Goal: Information Seeking & Learning: Learn about a topic

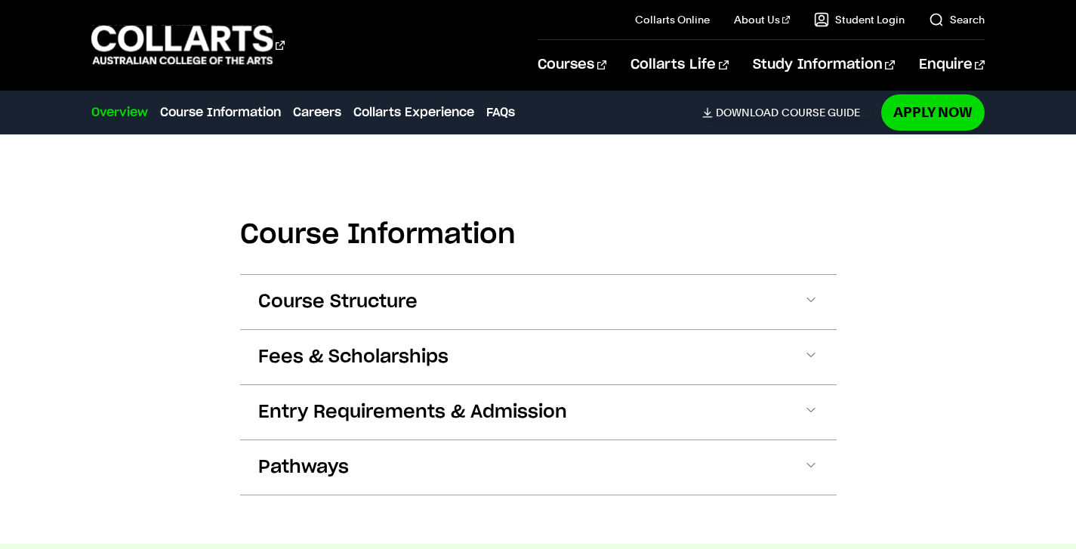
scroll to position [1366, 0]
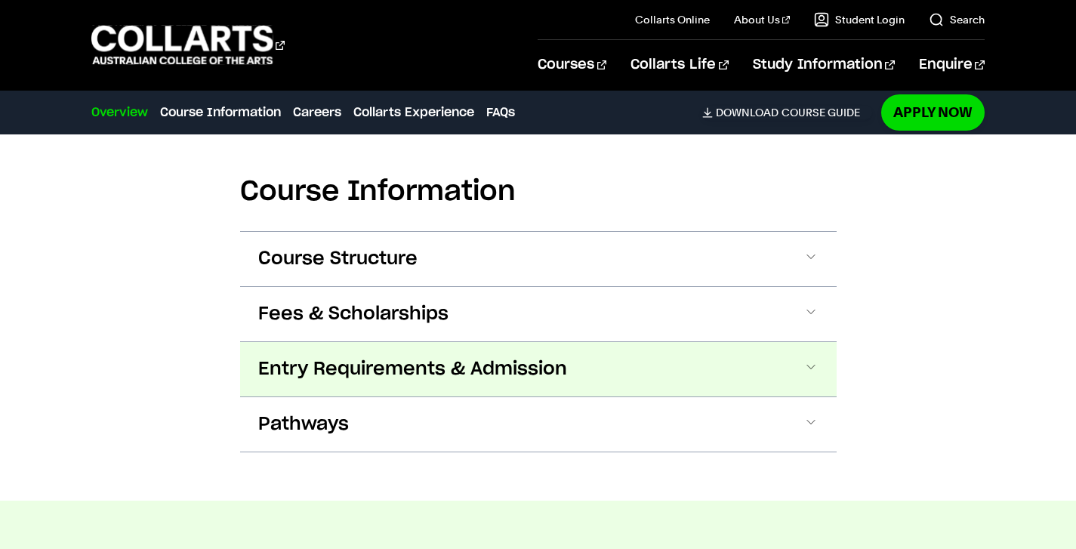
click at [373, 373] on span "Entry Requirements & Admission" at bounding box center [412, 369] width 309 height 24
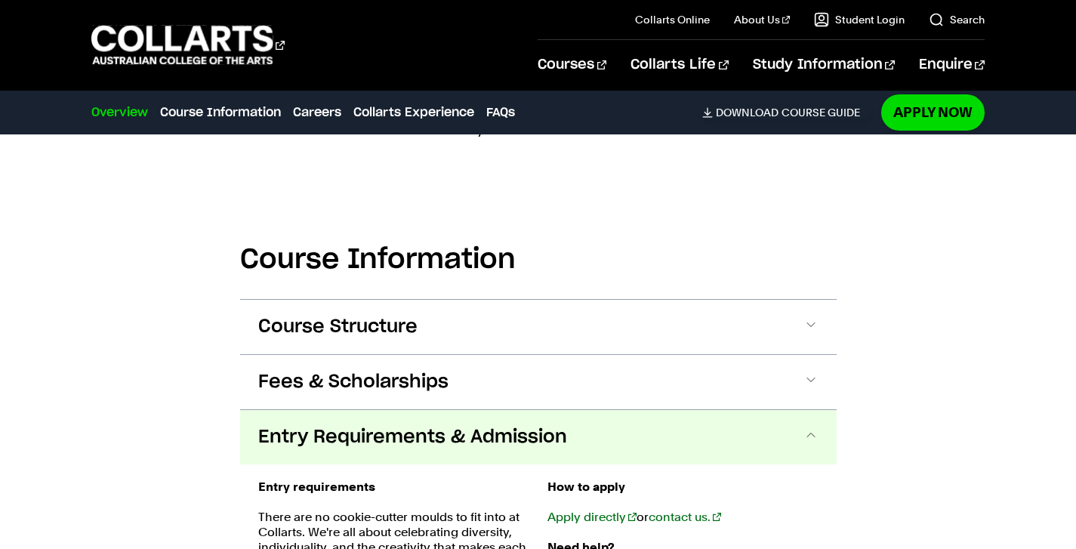
scroll to position [1294, 0]
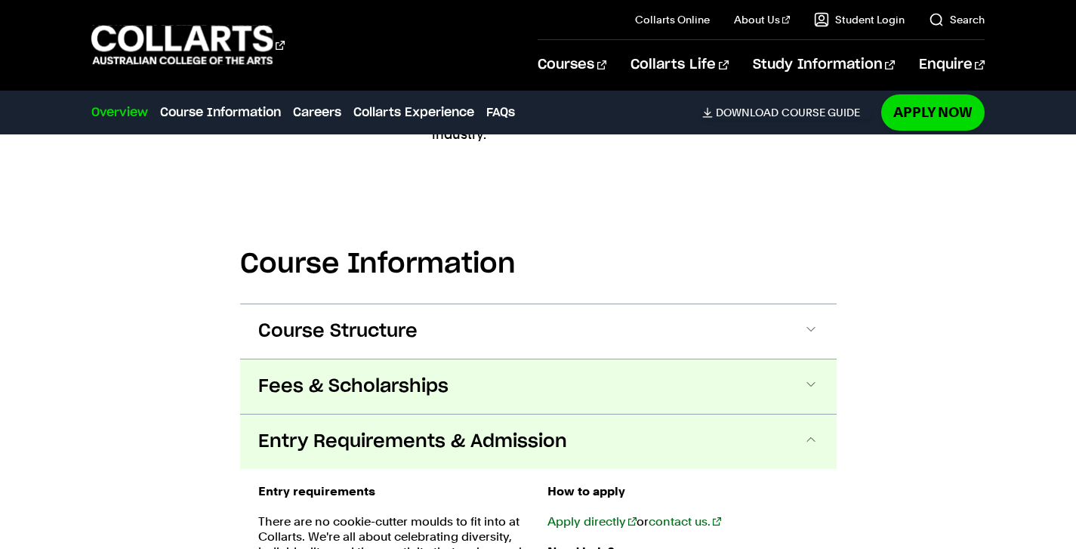
click at [387, 390] on span "Fees & Scholarships" at bounding box center [353, 387] width 190 height 24
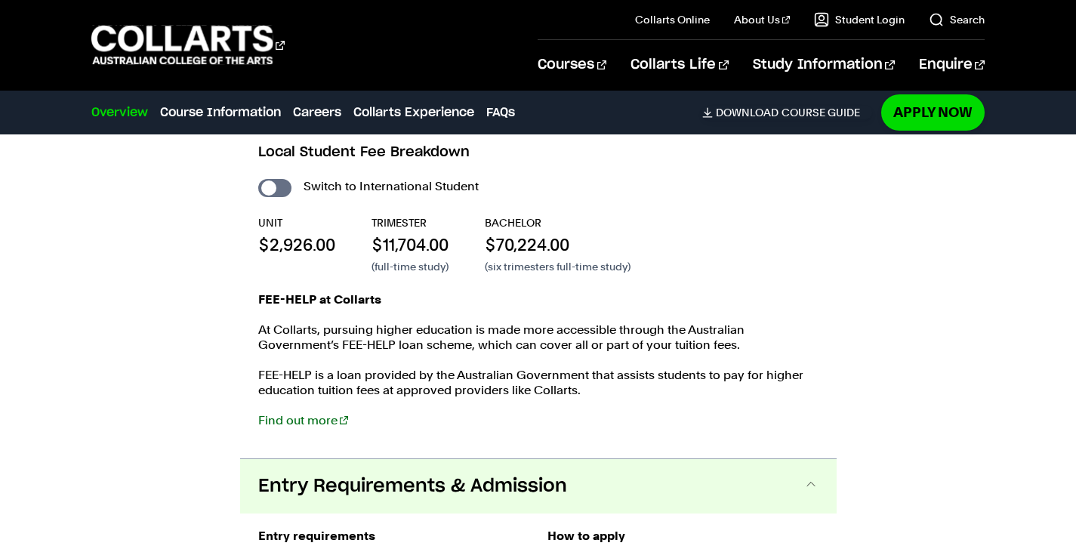
scroll to position [1594, 0]
click at [310, 422] on link "Find out more" at bounding box center [303, 419] width 90 height 14
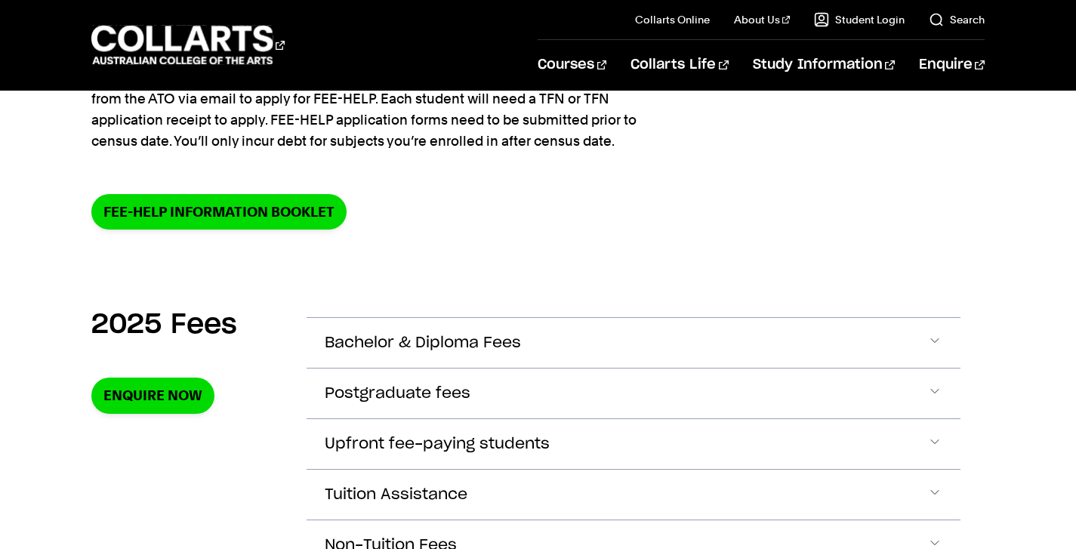
scroll to position [406, 0]
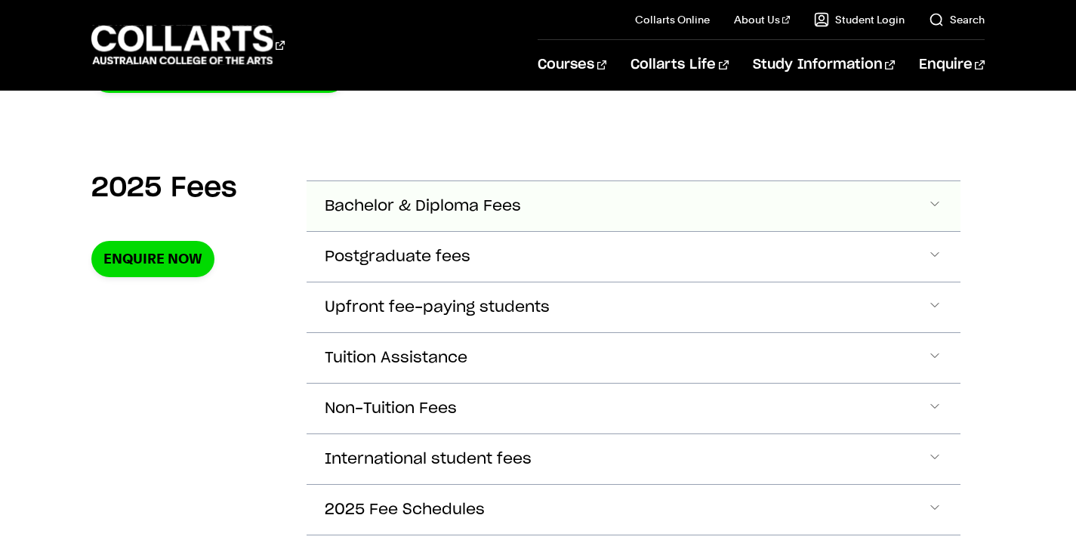
click at [390, 193] on button "Bachelor & Diploma Fees" at bounding box center [634, 206] width 654 height 50
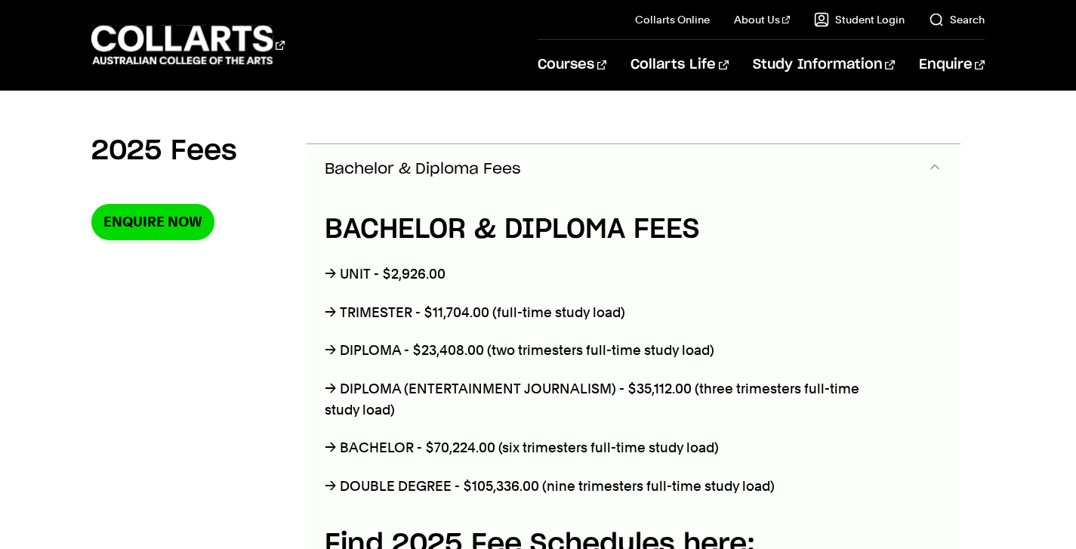
scroll to position [521, 0]
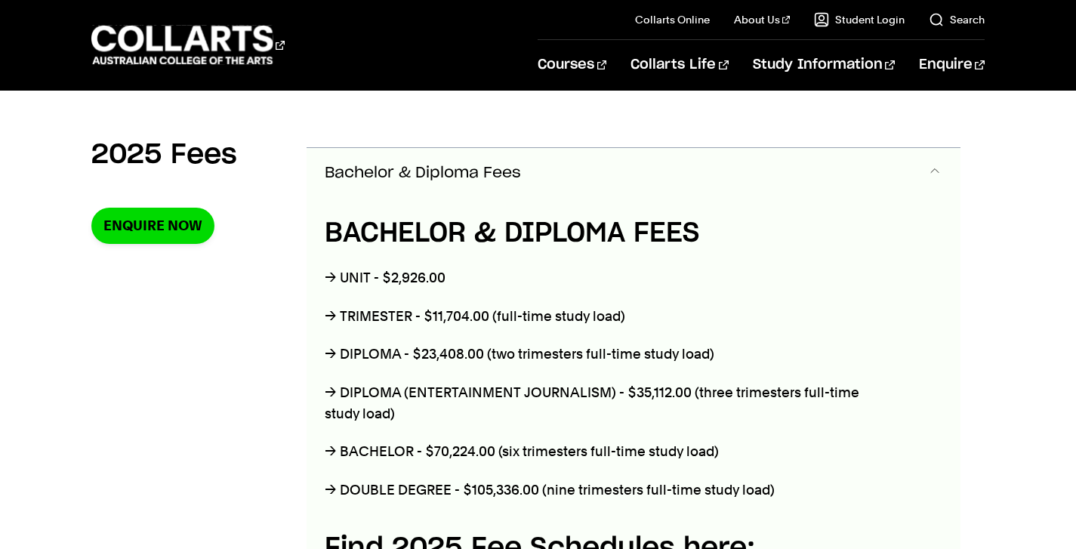
click at [392, 171] on span "Bachelor & Diploma Fees" at bounding box center [423, 173] width 196 height 17
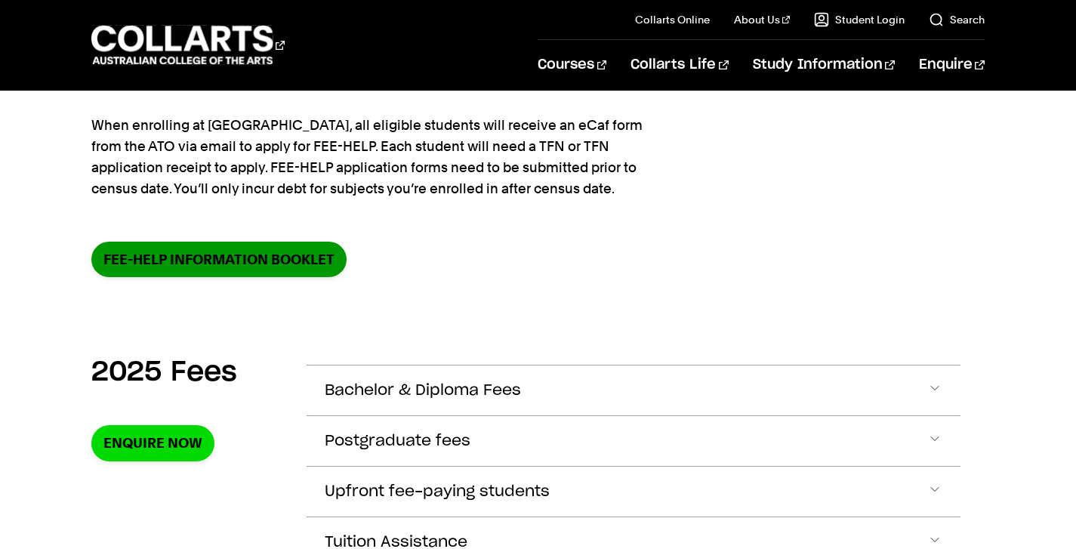
scroll to position [0, 0]
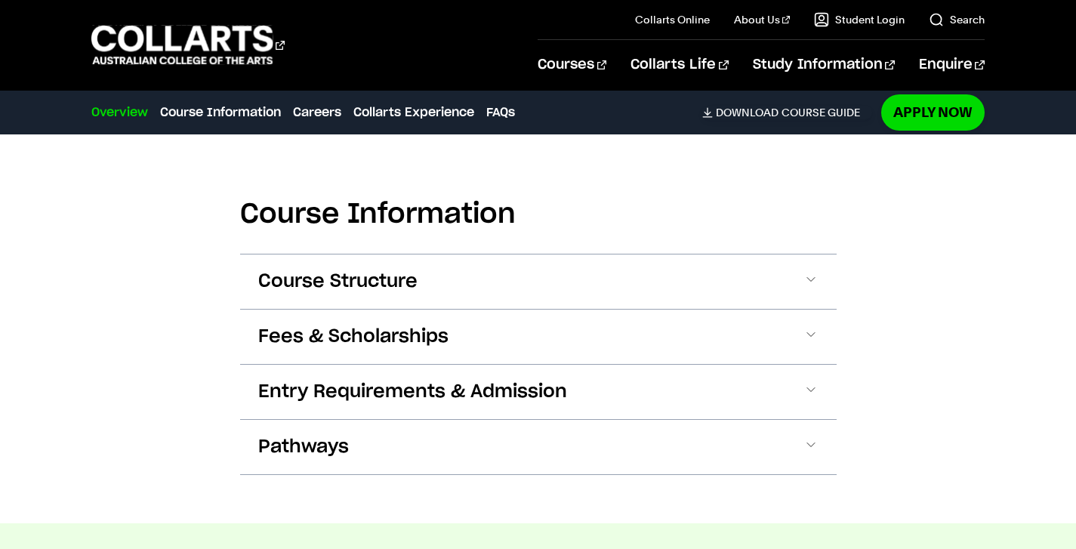
scroll to position [1340, 0]
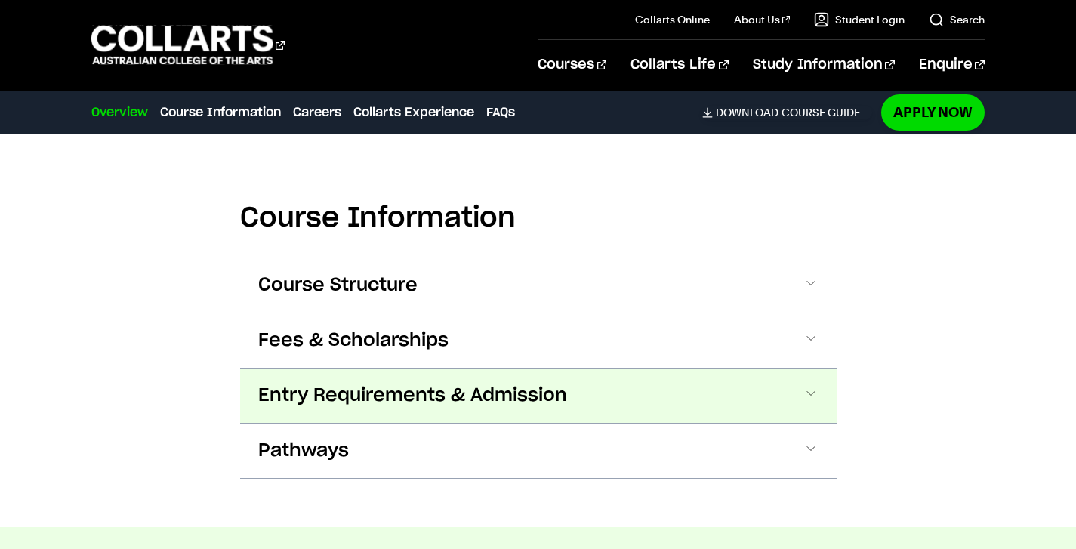
click at [424, 404] on span "Entry Requirements & Admission" at bounding box center [412, 396] width 309 height 24
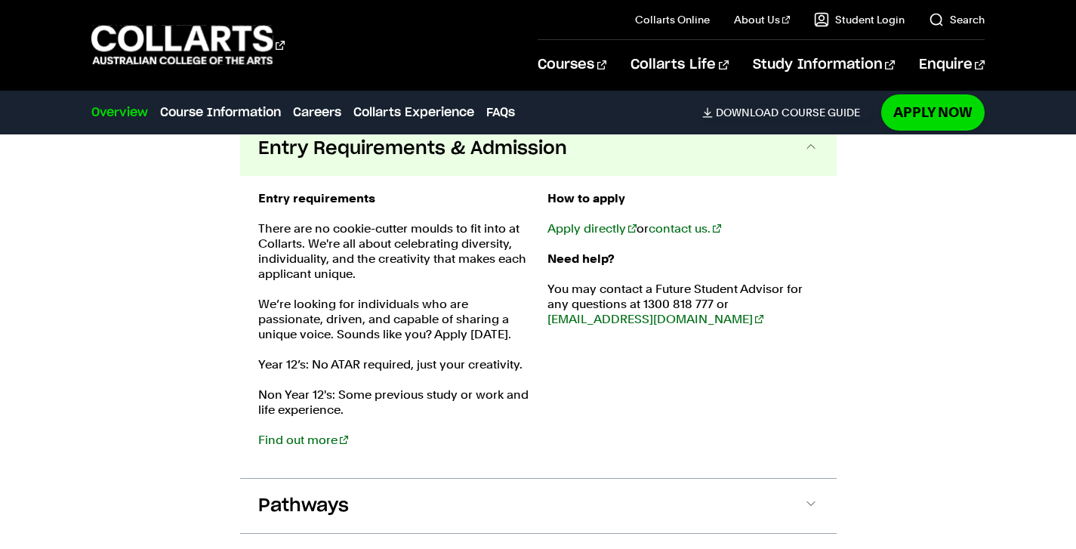
scroll to position [1585, 0]
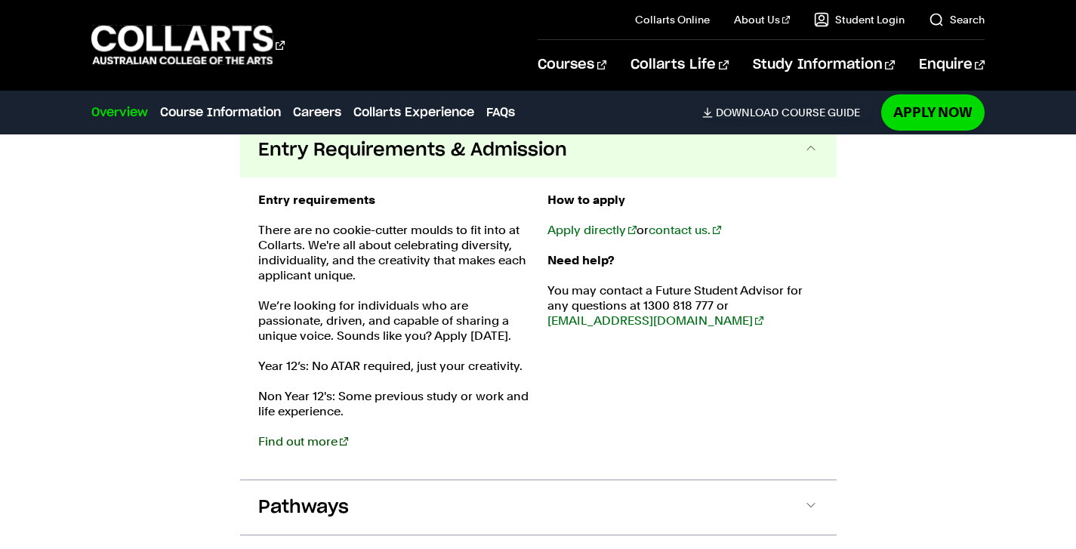
click at [317, 440] on link "Find out more" at bounding box center [303, 441] width 90 height 14
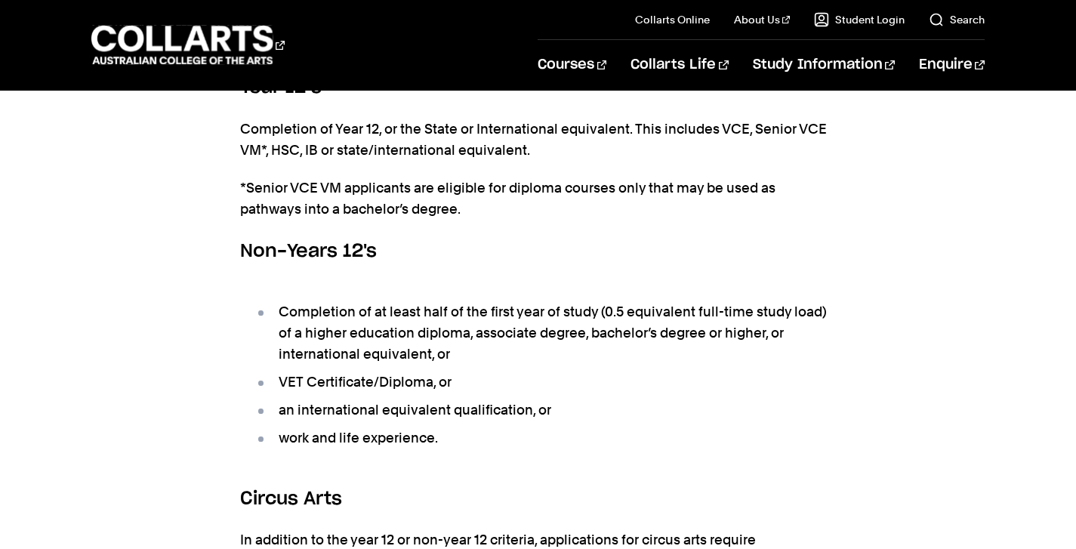
scroll to position [1159, 0]
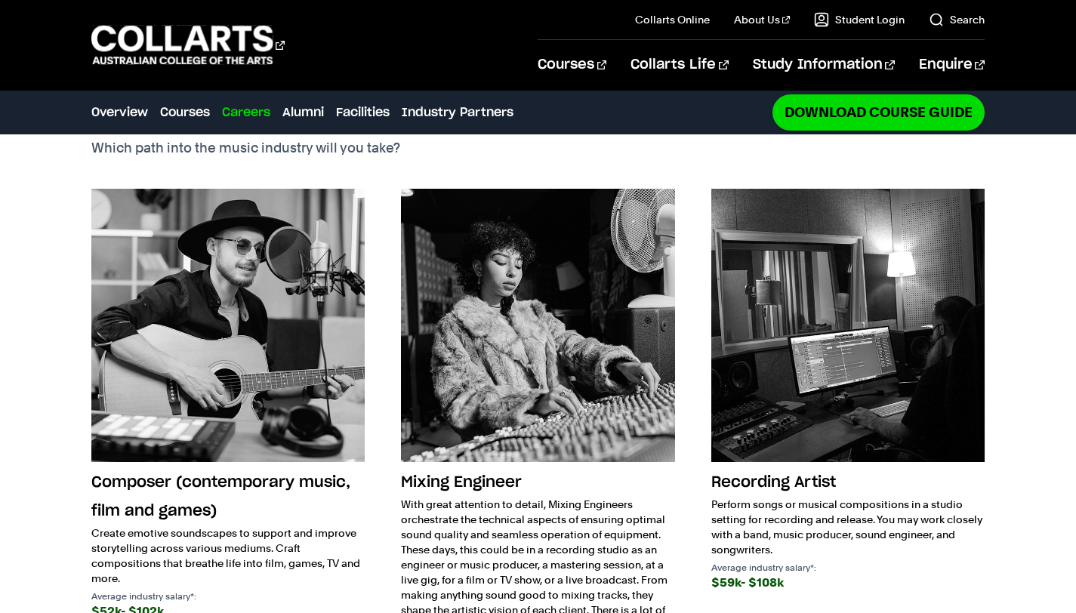
scroll to position [1989, 0]
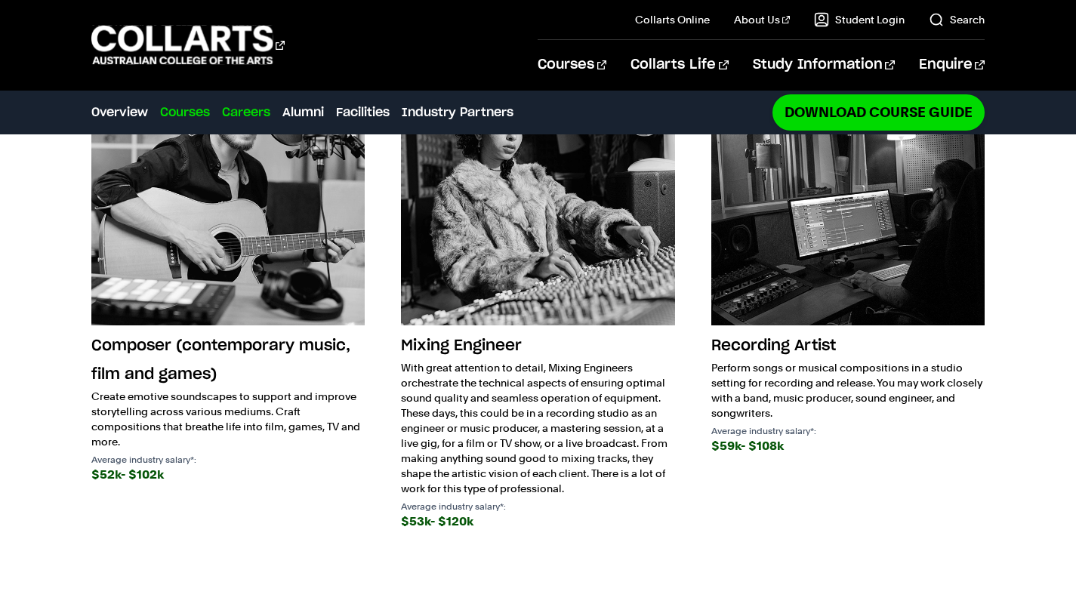
click at [168, 113] on link "Courses" at bounding box center [185, 112] width 50 height 18
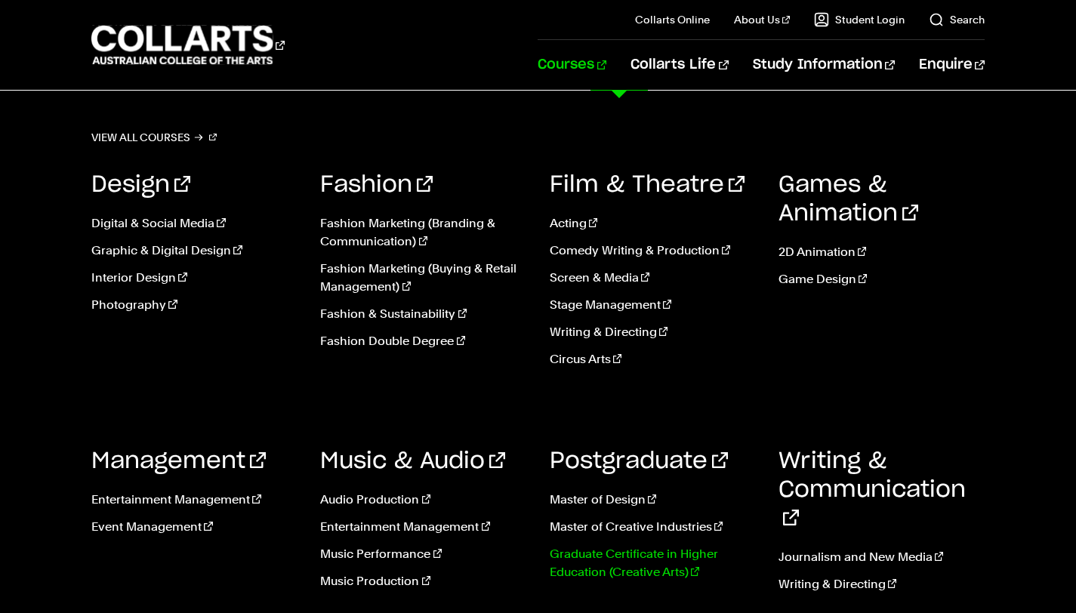
scroll to position [1399, 0]
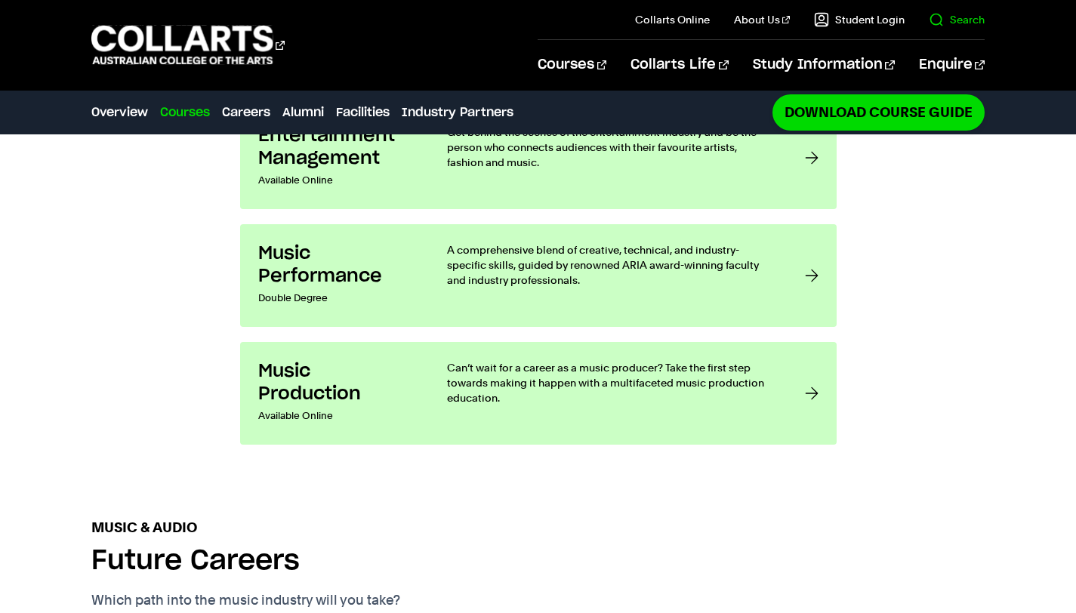
click at [941, 16] on link "Search" at bounding box center [957, 19] width 56 height 15
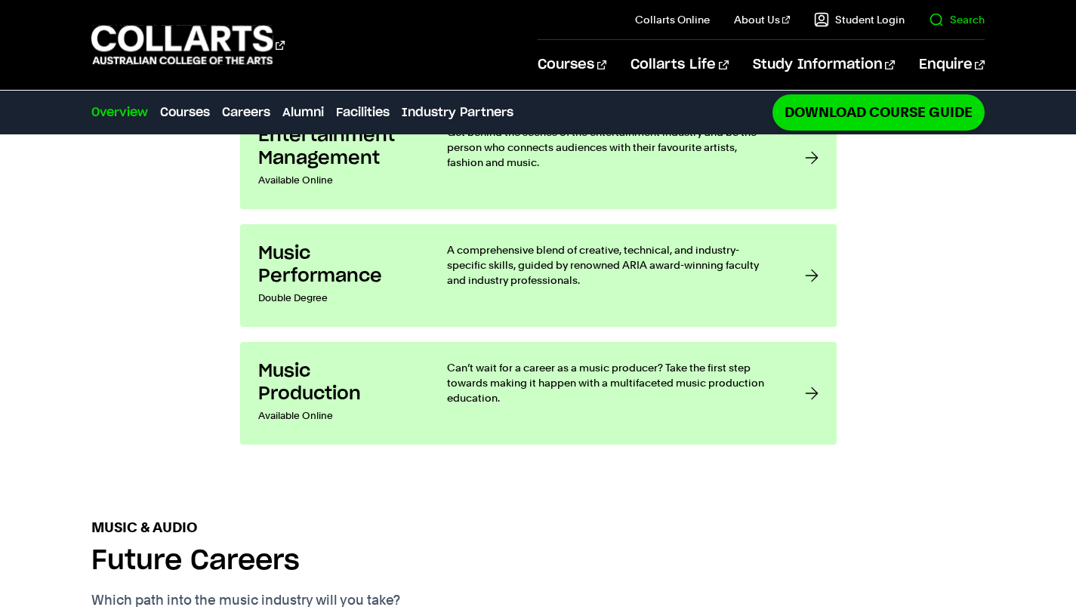
scroll to position [0, 0]
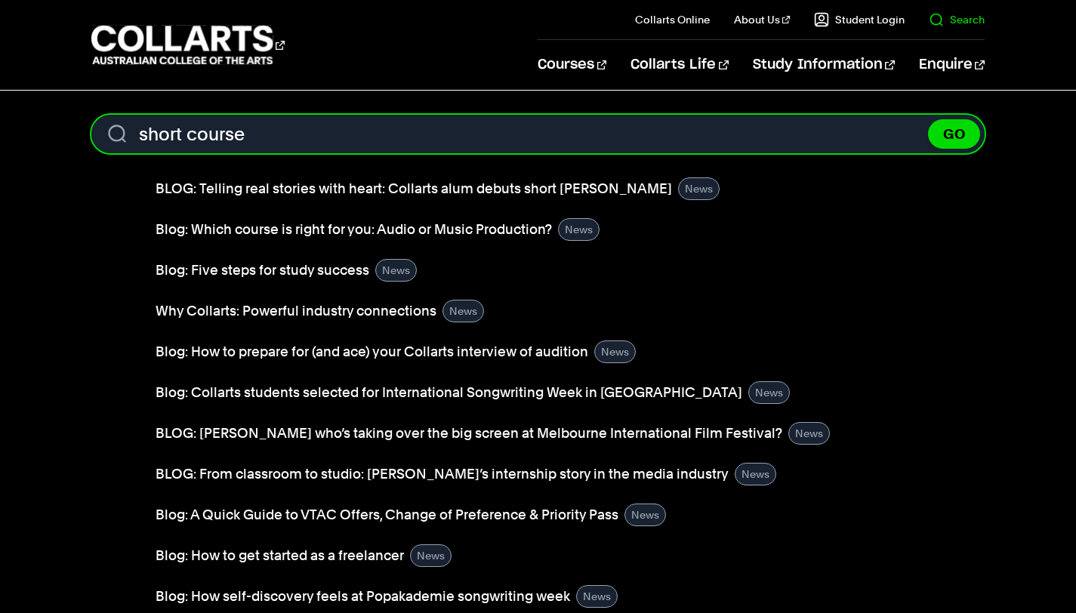
type input "short course"
click at [928, 119] on button "GO" at bounding box center [954, 133] width 52 height 29
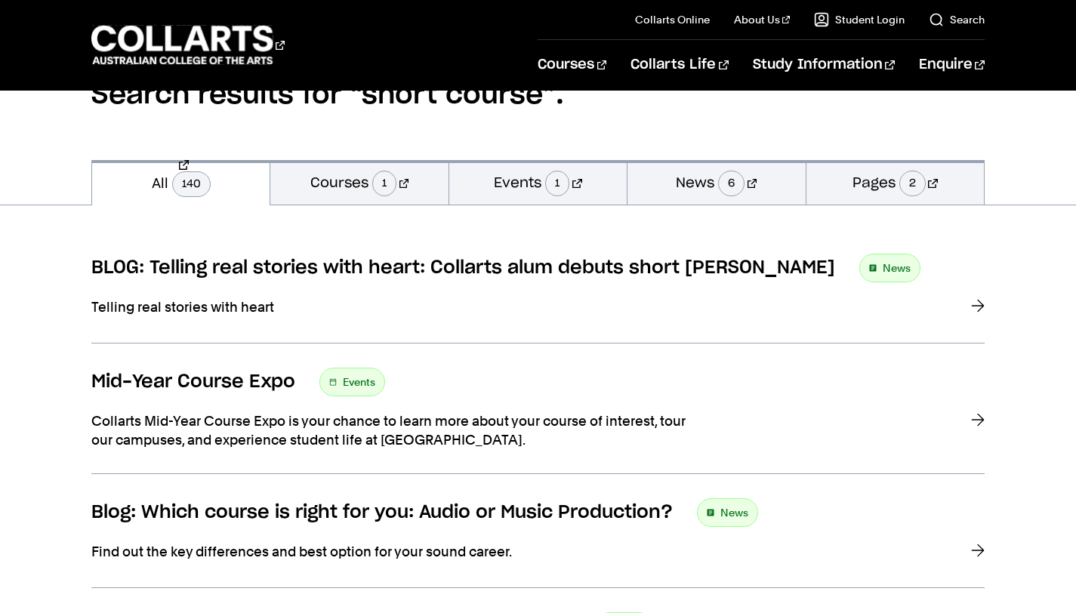
scroll to position [162, 0]
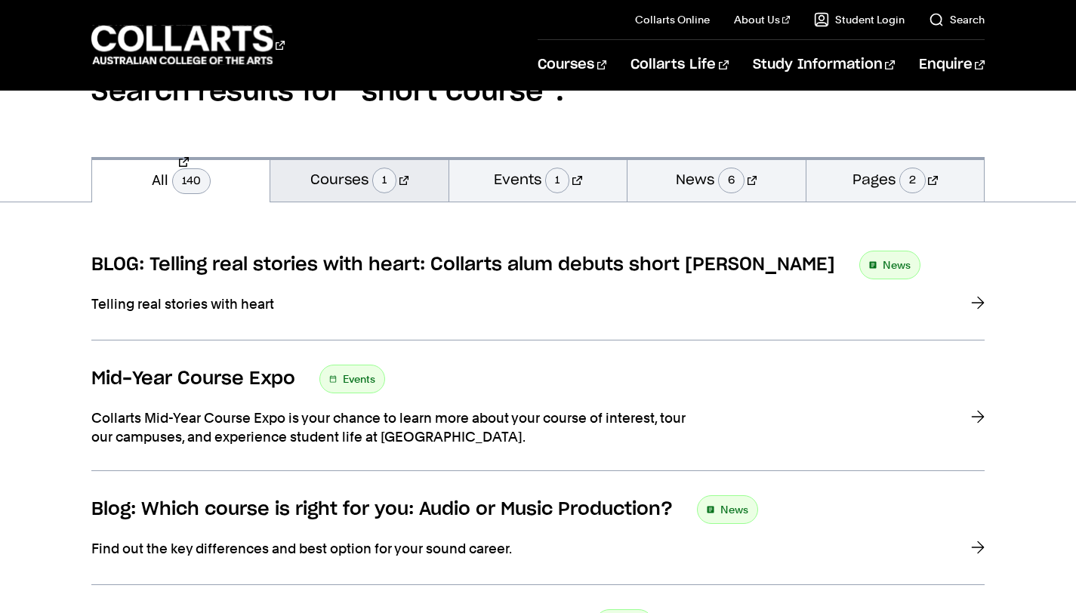
click at [378, 173] on link "Courses 1" at bounding box center [358, 179] width 177 height 45
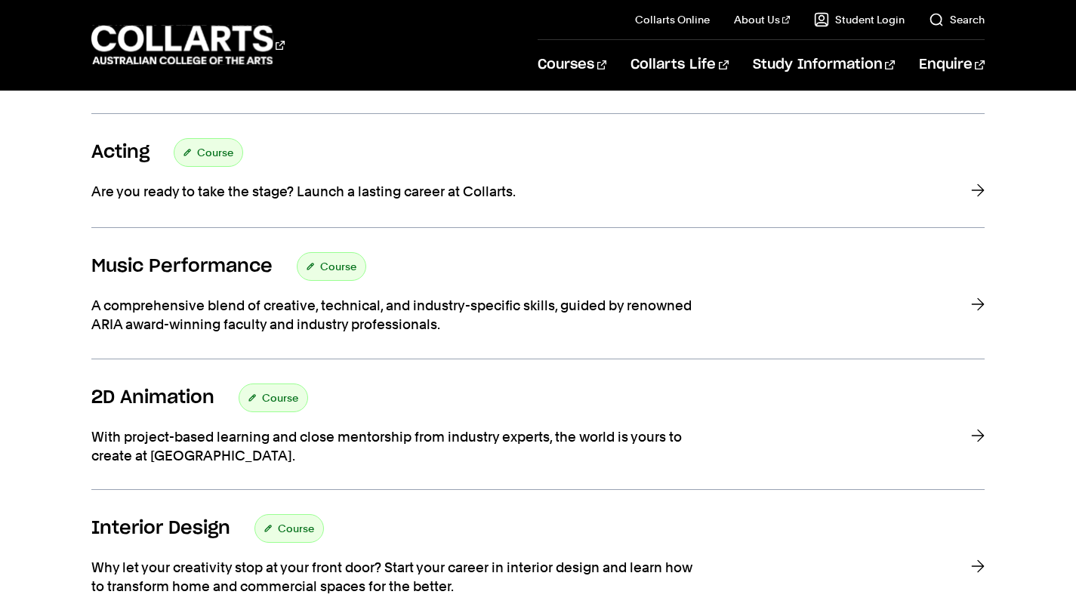
scroll to position [690, 0]
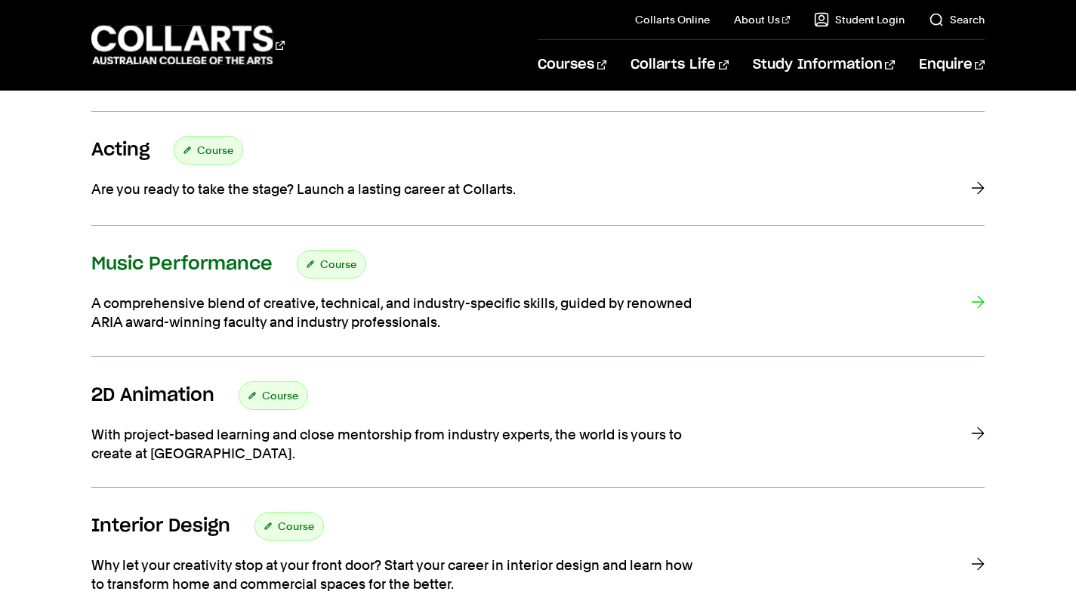
click at [424, 251] on div "Music Performance Course" at bounding box center [537, 264] width 893 height 29
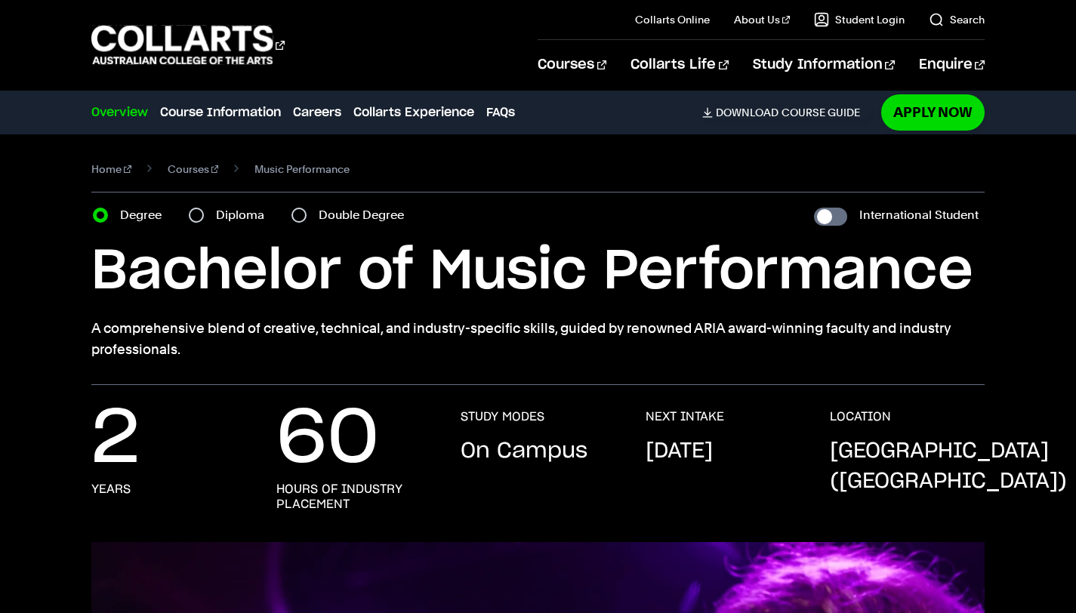
scroll to position [1, 0]
click at [196, 215] on input "Diploma" at bounding box center [196, 214] width 15 height 15
radio input "true"
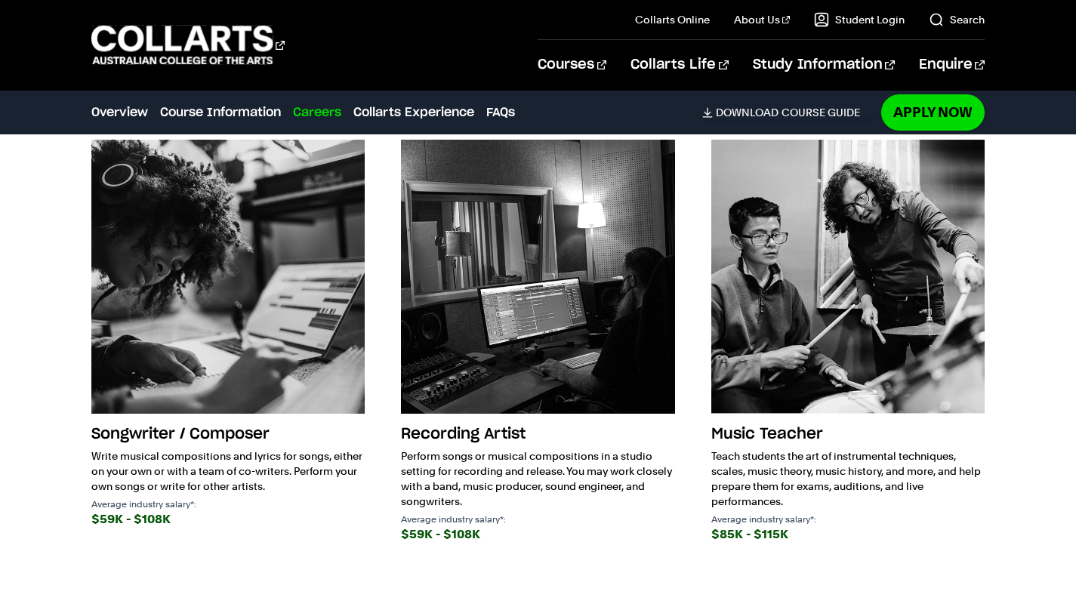
scroll to position [2107, 0]
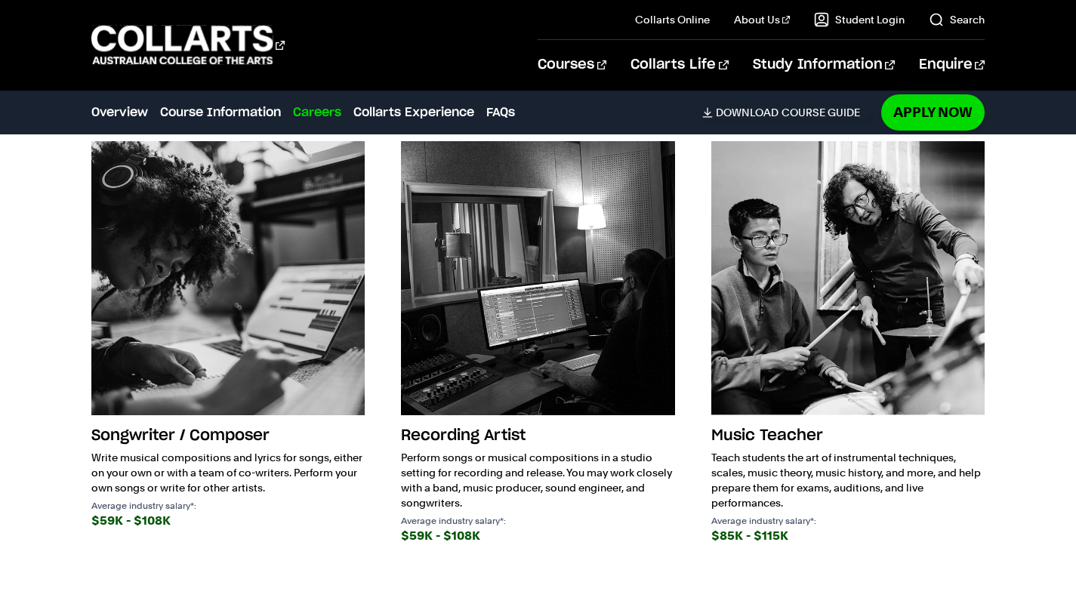
scroll to position [1, 0]
